Goal: Information Seeking & Learning: Understand process/instructions

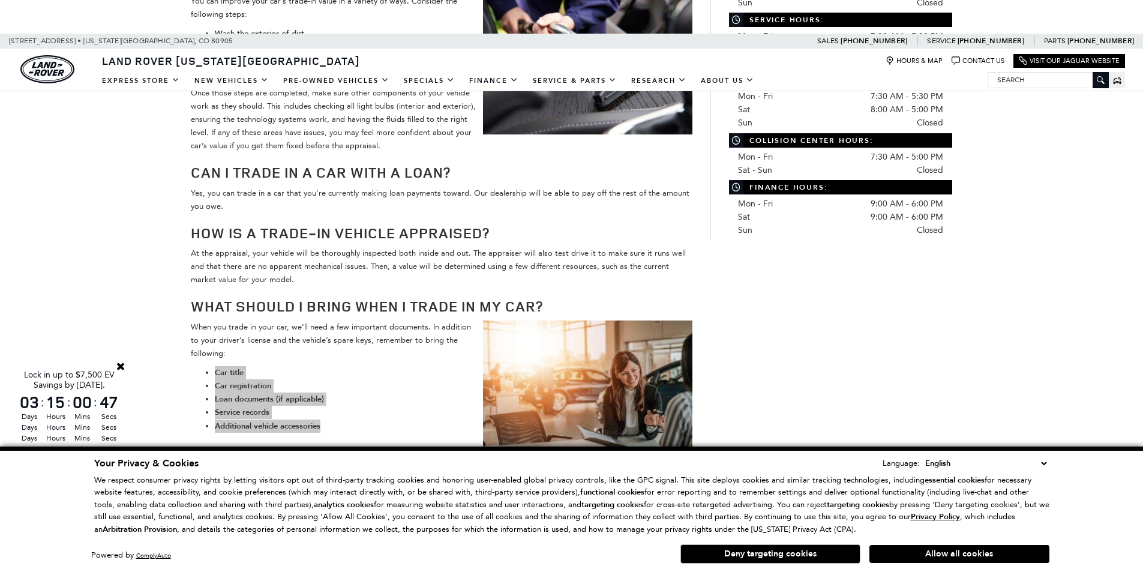
drag, startPoint x: 289, startPoint y: 349, endPoint x: 354, endPoint y: 411, distance: 90.4
click at [354, 411] on div "Do you have some questions before trading in your car? This vehicle trade-in FA…" at bounding box center [442, 49] width 502 height 1059
click at [354, 420] on li "Additional vehicle accessories" at bounding box center [454, 426] width 478 height 13
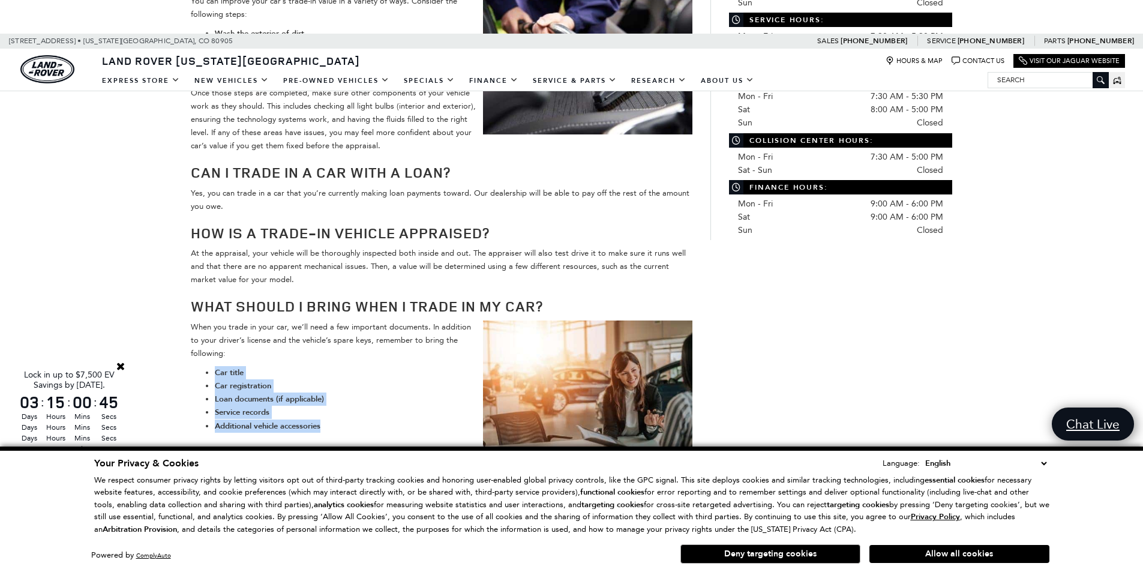
drag, startPoint x: 355, startPoint y: 415, endPoint x: 348, endPoint y: 346, distance: 68.7
click at [348, 346] on div "Do you have some questions before trading in your car? This vehicle trade-in FA…" at bounding box center [442, 49] width 502 height 1059
click at [348, 346] on p "When you trade in your car, we’ll need a few important documents. In addition t…" at bounding box center [442, 341] width 502 height 40
drag, startPoint x: 348, startPoint y: 346, endPoint x: 361, endPoint y: 420, distance: 74.3
click at [361, 420] on div "Do you have some questions before trading in your car? This vehicle trade-in FA…" at bounding box center [442, 49] width 502 height 1059
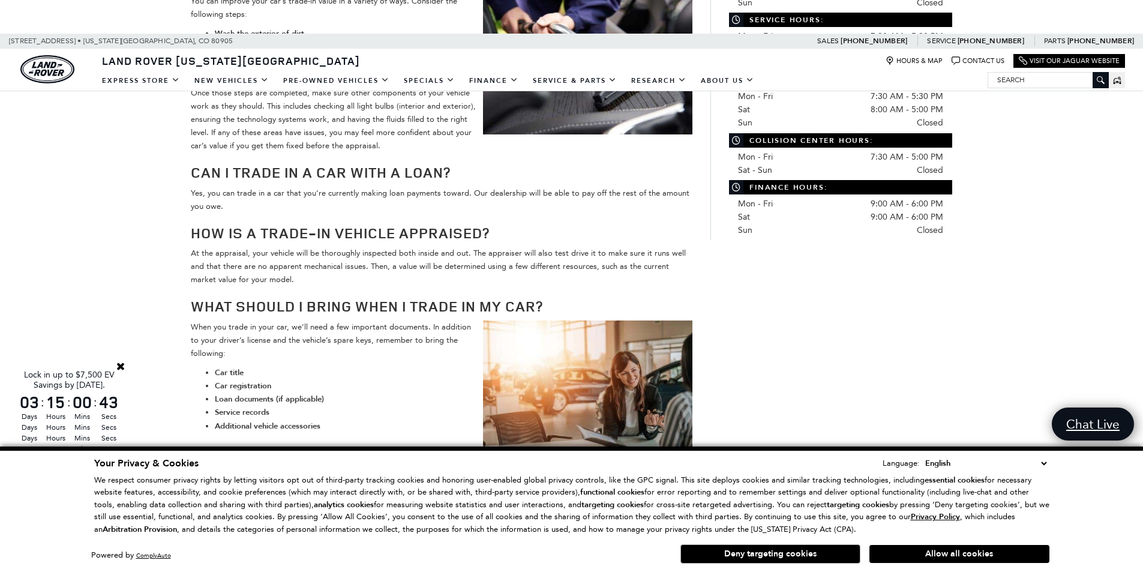
click at [360, 420] on li "Additional vehicle accessories" at bounding box center [454, 426] width 478 height 13
drag, startPoint x: 360, startPoint y: 422, endPoint x: 357, endPoint y: 343, distance: 78.7
click at [357, 343] on div "Do you have some questions before trading in your car? This vehicle trade-in FA…" at bounding box center [442, 49] width 502 height 1059
click at [357, 343] on p "When you trade in your car, we’ll need a few important documents. In addition t…" at bounding box center [442, 341] width 502 height 40
drag, startPoint x: 357, startPoint y: 343, endPoint x: 388, endPoint y: 417, distance: 80.4
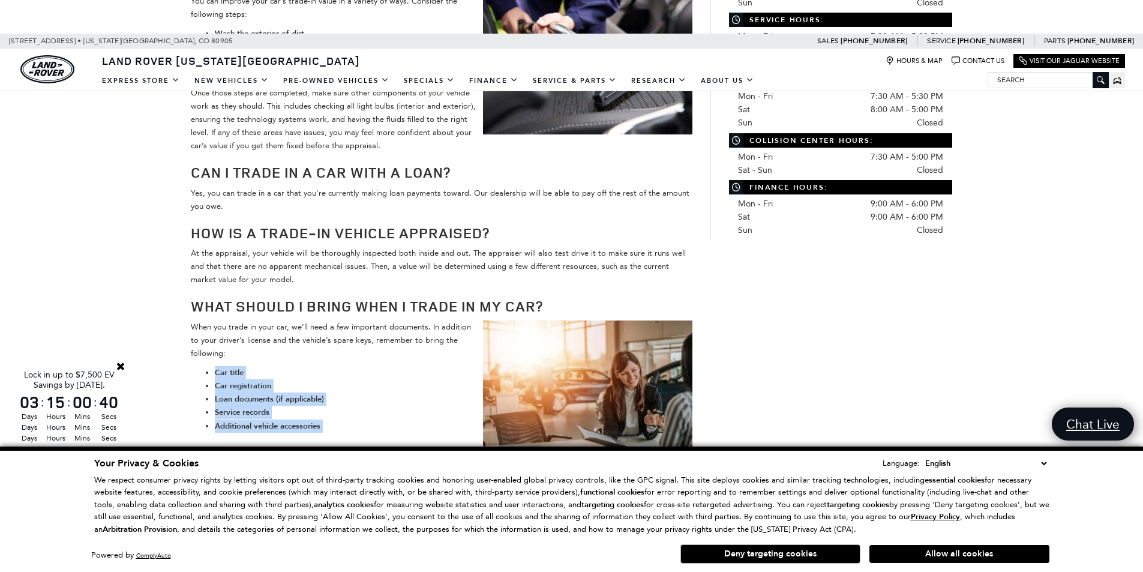
click at [388, 417] on div "Do you have some questions before trading in your car? This vehicle trade-in FA…" at bounding box center [442, 49] width 502 height 1059
click at [388, 420] on li "Additional vehicle accessories" at bounding box center [454, 426] width 478 height 13
drag, startPoint x: 388, startPoint y: 421, endPoint x: 373, endPoint y: 339, distance: 84.1
click at [373, 339] on div "Do you have some questions before trading in your car? This vehicle trade-in FA…" at bounding box center [442, 49] width 502 height 1059
click at [373, 339] on p "When you trade in your car, we’ll need a few important documents. In addition t…" at bounding box center [442, 341] width 502 height 40
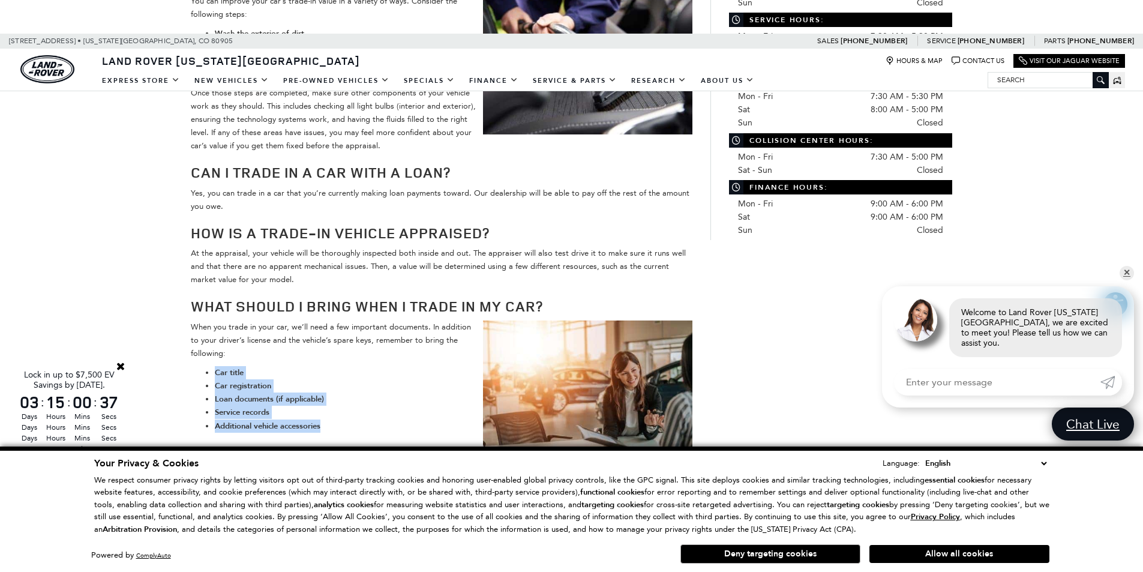
drag, startPoint x: 373, startPoint y: 339, endPoint x: 390, endPoint y: 420, distance: 82.8
click at [391, 419] on div "Do you have some questions before trading in your car? This vehicle trade-in FA…" at bounding box center [442, 49] width 502 height 1059
click at [390, 420] on li "Additional vehicle accessories" at bounding box center [454, 426] width 478 height 13
click at [1127, 280] on link "✕" at bounding box center [1127, 273] width 14 height 14
